Goal: Task Accomplishment & Management: Manage account settings

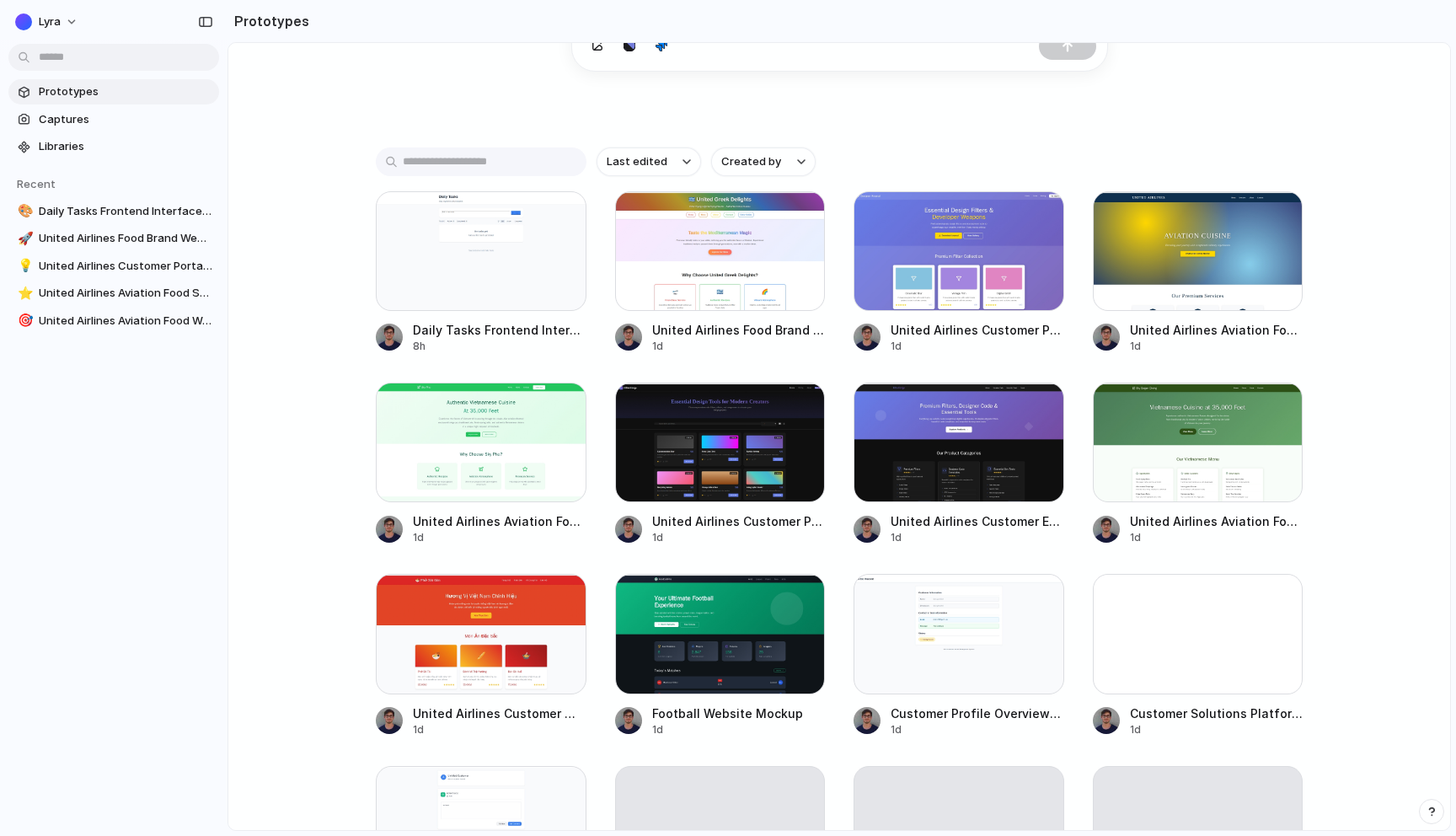
scroll to position [308, 0]
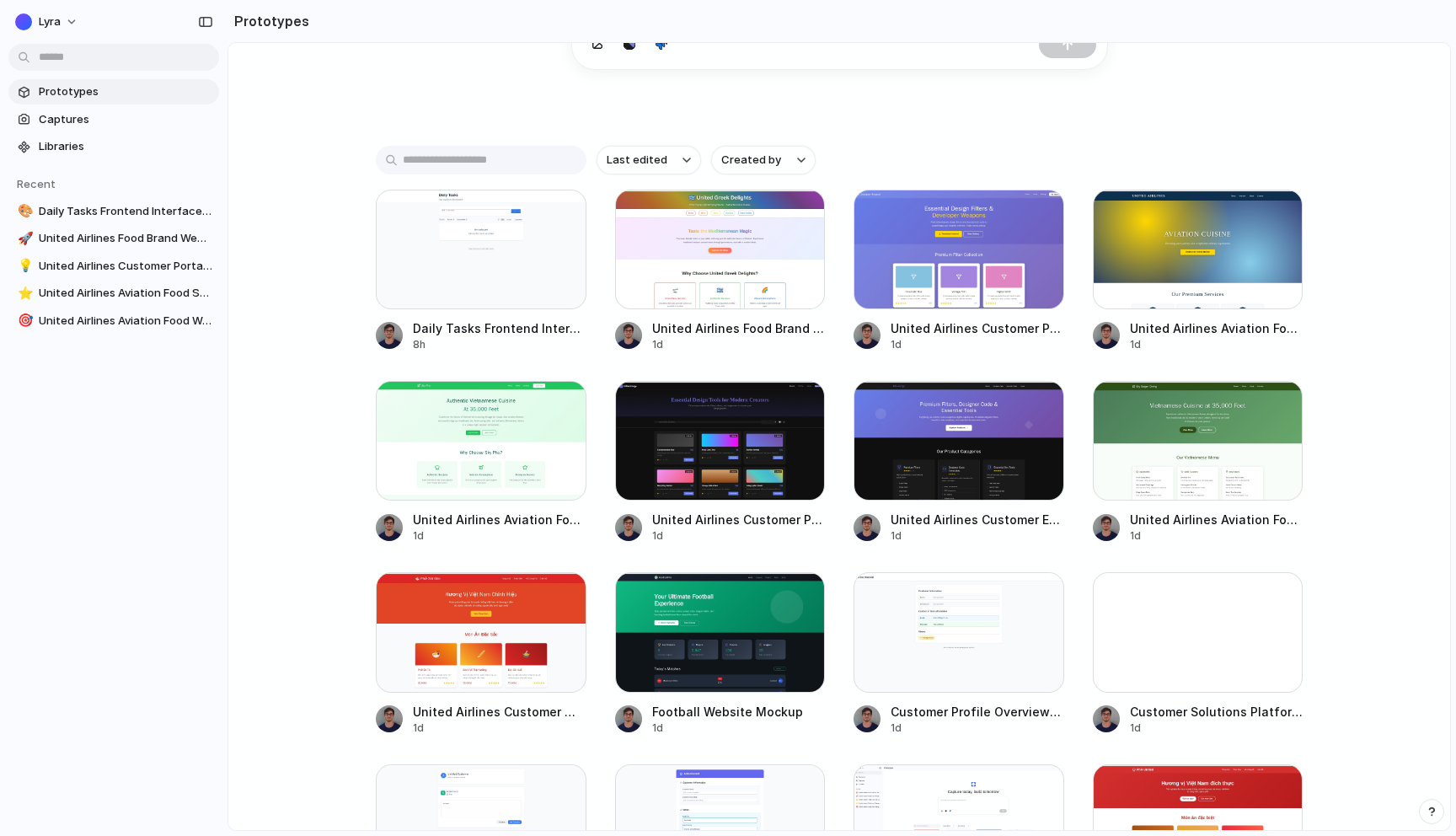
click at [1104, 164] on div "Last edited Created by" at bounding box center [838, 159] width 927 height 29
click at [728, 418] on div at bounding box center [728, 418] width 0 height 0
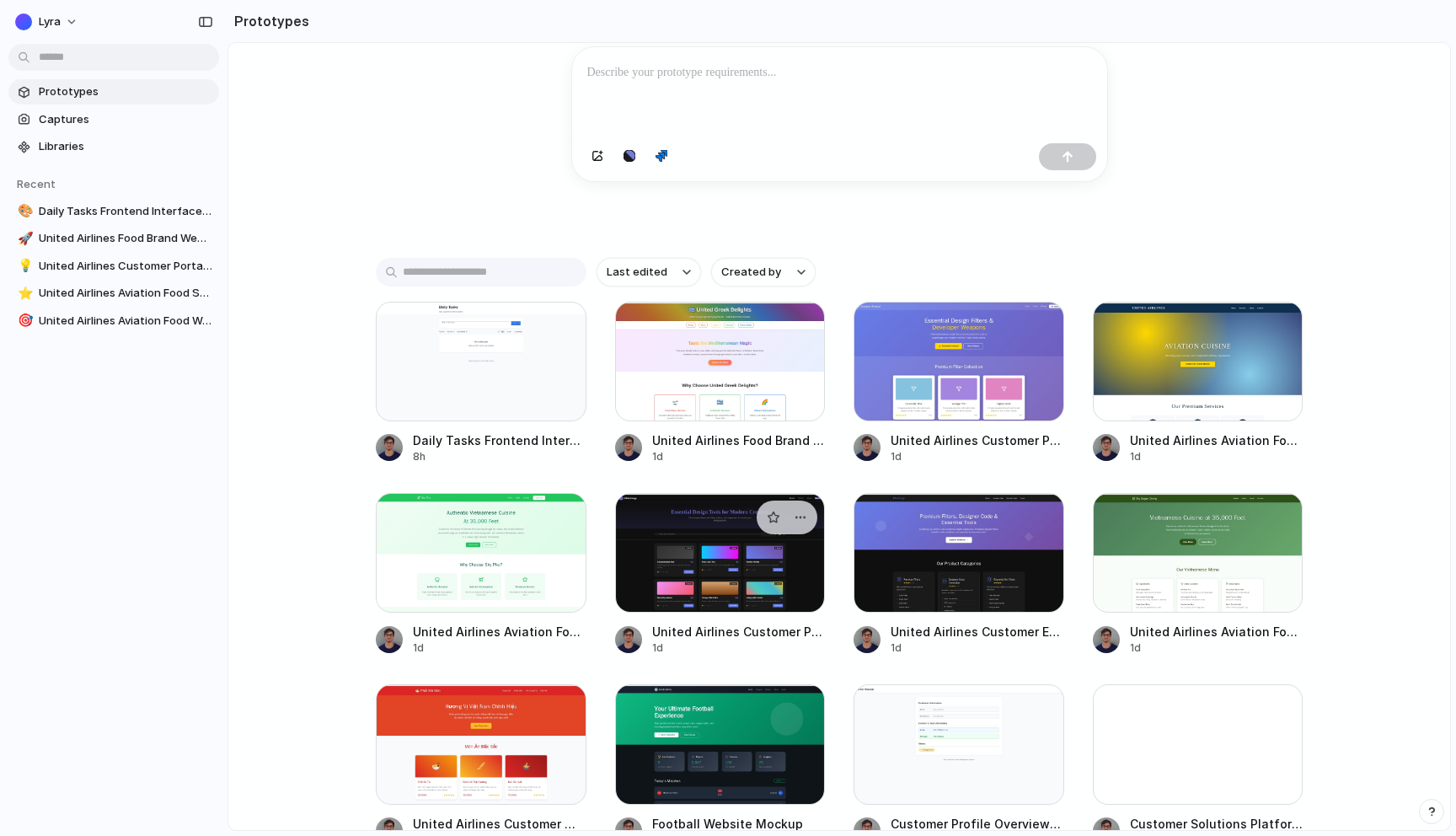
scroll to position [193, 0]
